Goal: Navigation & Orientation: Find specific page/section

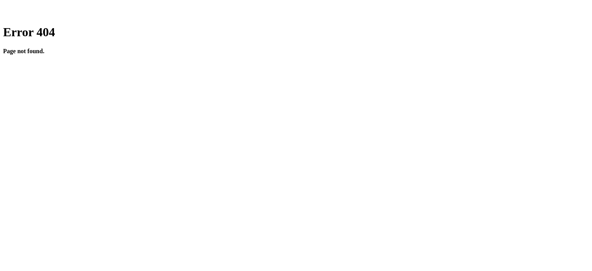
click at [94, 17] on div at bounding box center [296, 10] width 586 height 14
click at [340, 54] on div "Error 404 Page not found." at bounding box center [296, 39] width 586 height 29
